Goal: Task Accomplishment & Management: Use online tool/utility

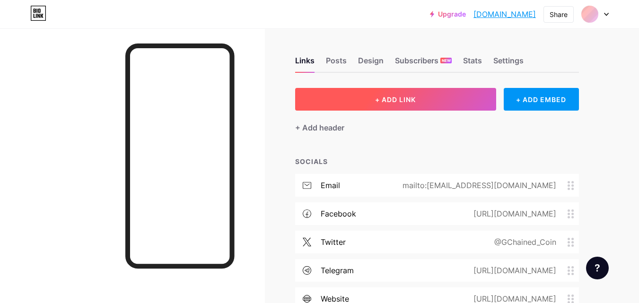
click at [436, 105] on button "+ ADD LINK" at bounding box center [395, 99] width 201 height 23
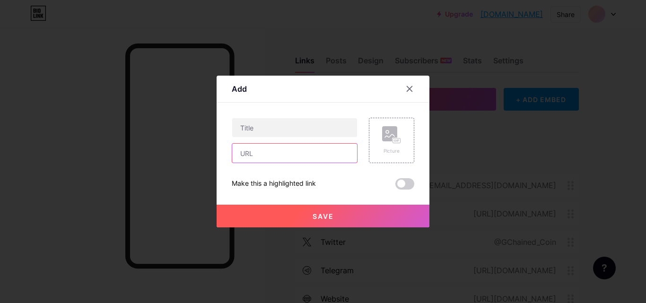
click at [333, 152] on input "text" at bounding box center [294, 153] width 125 height 19
paste input "[DOMAIN_NAME][URL]"
type input "[DOMAIN_NAME][URL]"
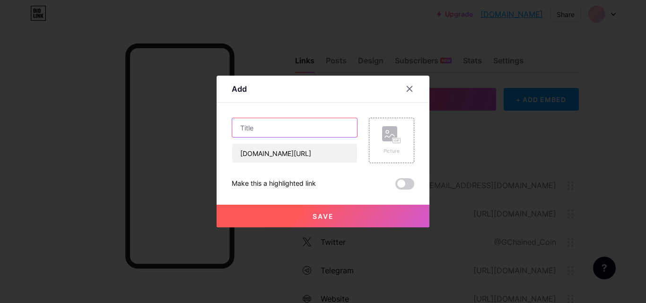
click at [319, 125] on input "text" at bounding box center [294, 127] width 125 height 19
type input "GCHAINED [PERSON_NAME] COIN LIVE STOCK TRADE"
click at [324, 211] on button "Save" at bounding box center [323, 216] width 213 height 23
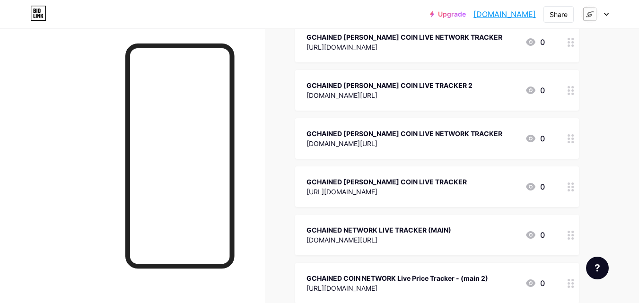
scroll to position [2785, 0]
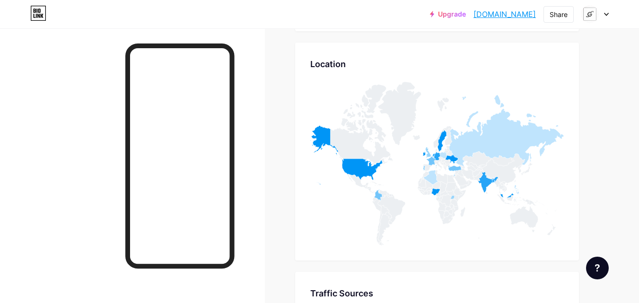
scroll to position [3823, 0]
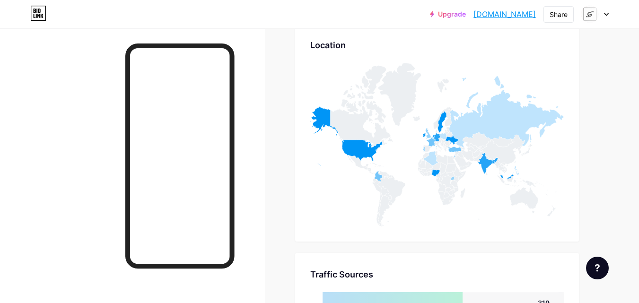
click at [605, 14] on icon at bounding box center [606, 14] width 5 height 3
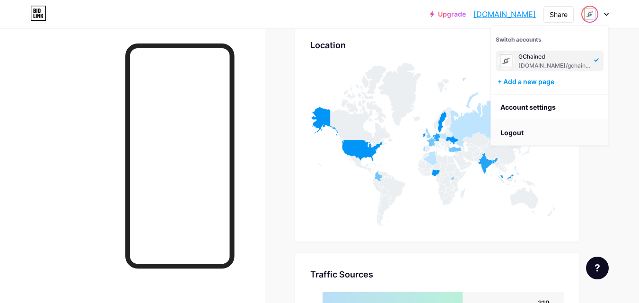
click at [532, 128] on li "Logout" at bounding box center [549, 133] width 117 height 26
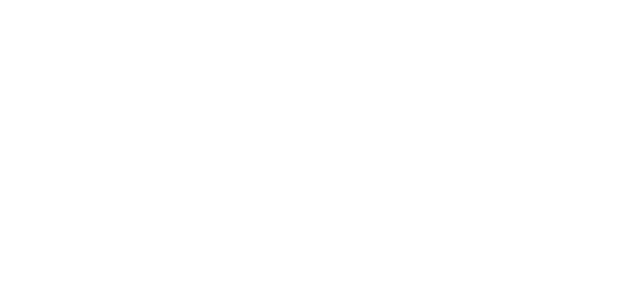
scroll to position [0, 0]
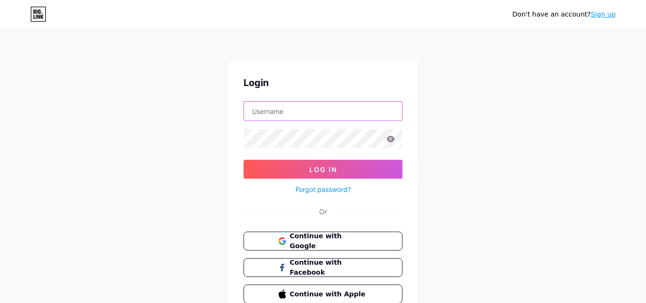
type input "[EMAIL_ADDRESS][DOMAIN_NAME]"
